Goal: Transaction & Acquisition: Purchase product/service

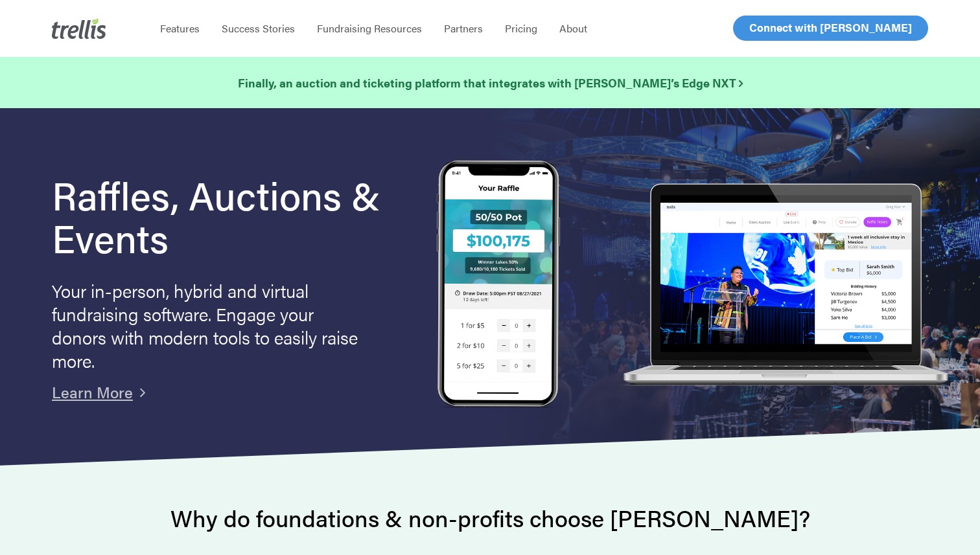
click at [757, 40] on link "Log In" at bounding box center [764, 28] width 51 height 24
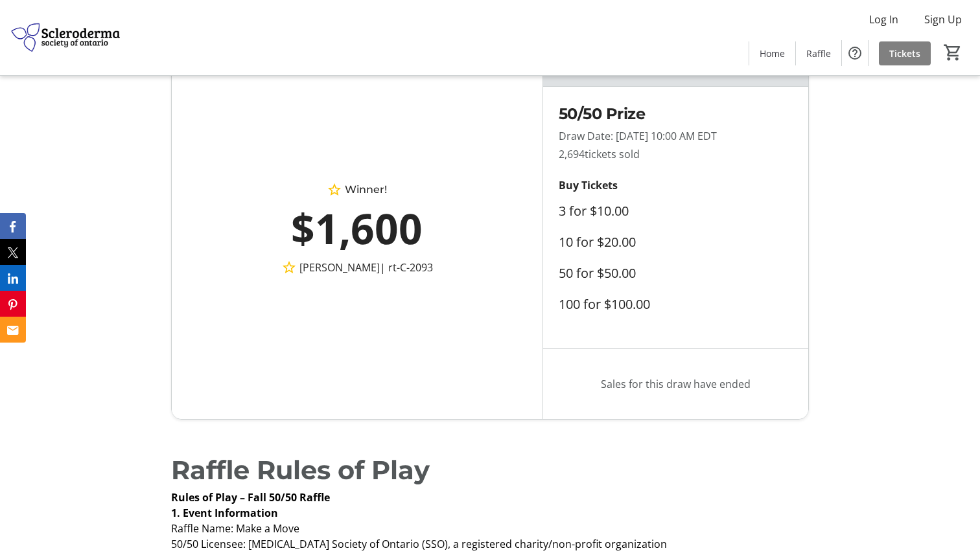
scroll to position [829, 0]
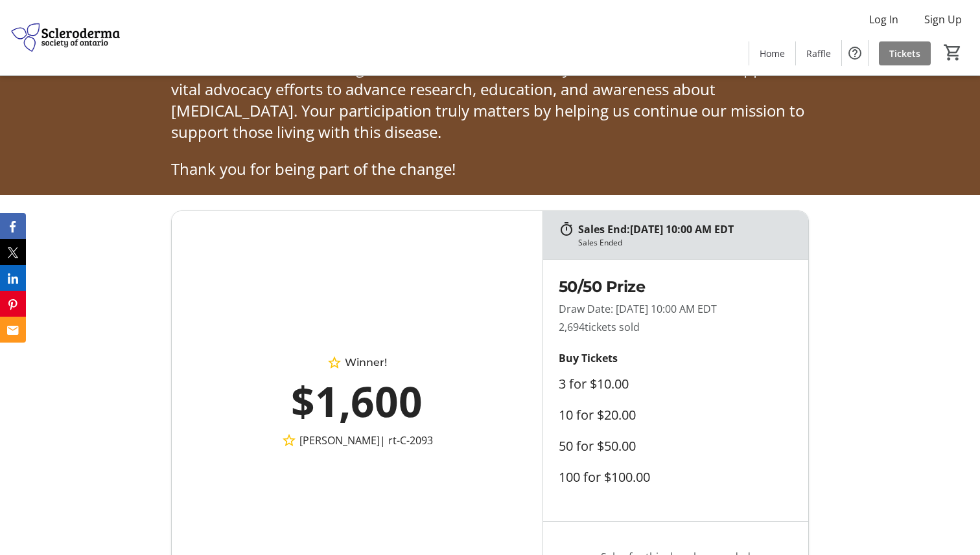
scroll to position [694, 0]
